Goal: Task Accomplishment & Management: Manage account settings

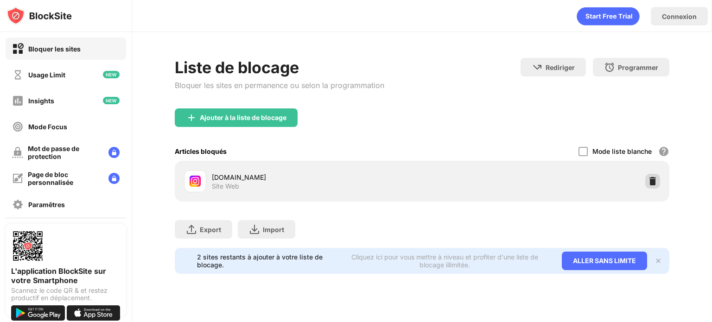
click at [656, 181] on img at bounding box center [652, 181] width 9 height 9
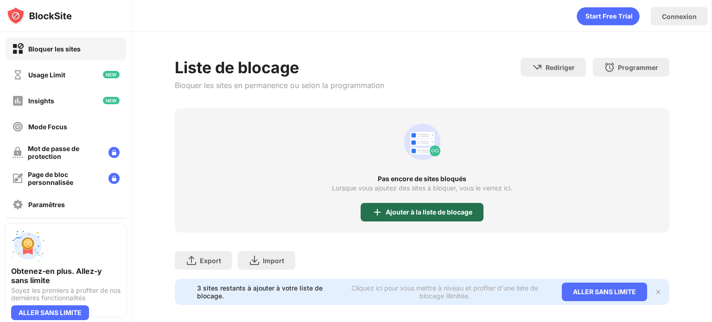
click at [421, 211] on div "Ajouter à la liste de blocage" at bounding box center [428, 211] width 87 height 7
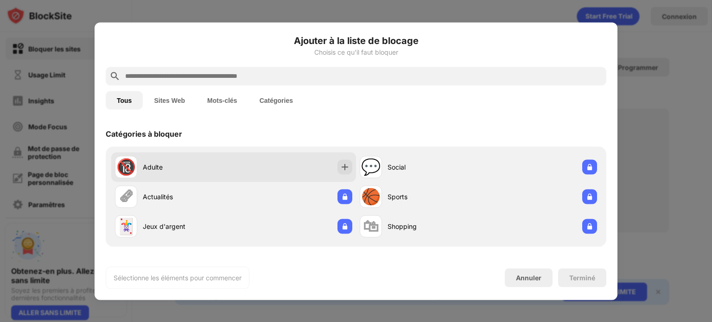
scroll to position [112, 0]
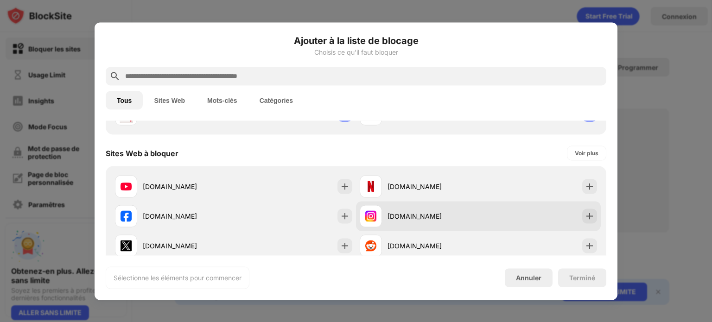
click at [523, 215] on div "instagram.com" at bounding box center [478, 216] width 245 height 30
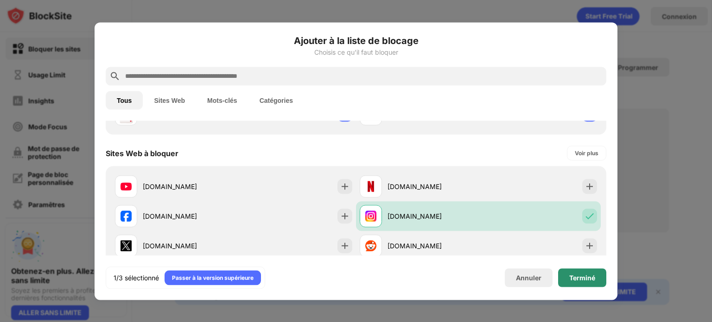
click at [586, 275] on div "Terminé" at bounding box center [582, 277] width 26 height 7
